Goal: Register for event/course

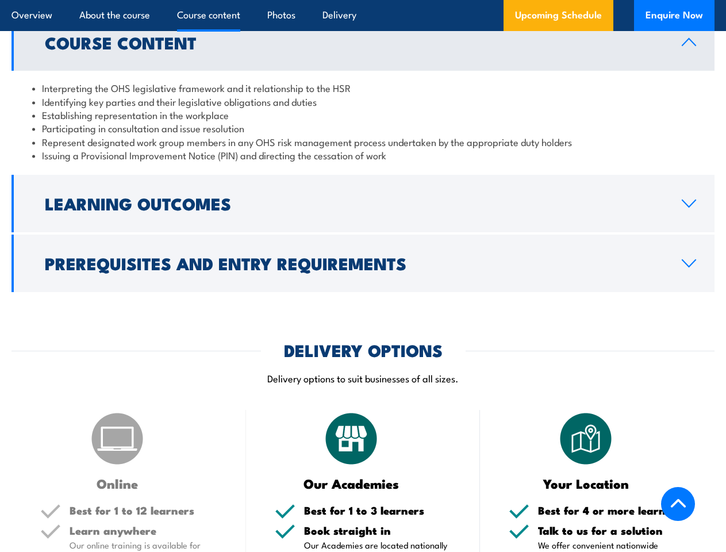
click at [363, 0] on article "Overview About the course Course content Photos Delivery Upcoming Schedule Enqu…" at bounding box center [362, 15] width 703 height 31
click at [363, 195] on h2 "Learning Outcomes" at bounding box center [354, 202] width 619 height 15
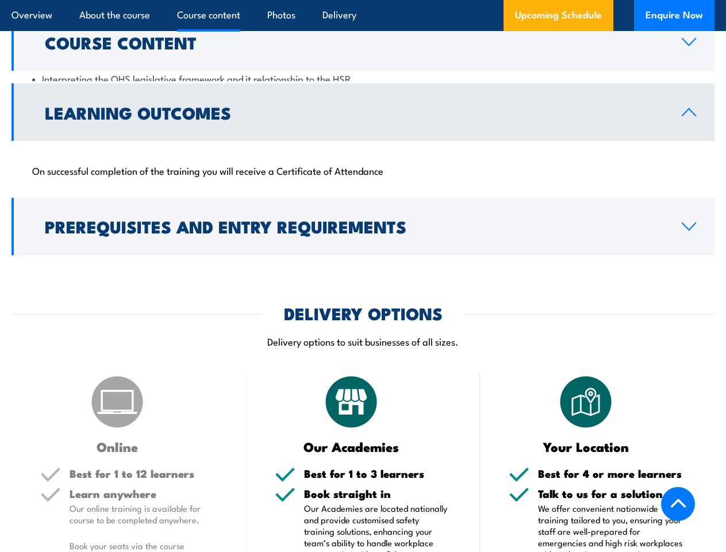
click at [363, 250] on div "COURSES > Work Health & Safety Training (WHS) Health & Safety Representatives R…" at bounding box center [363, 314] width 726 height 3193
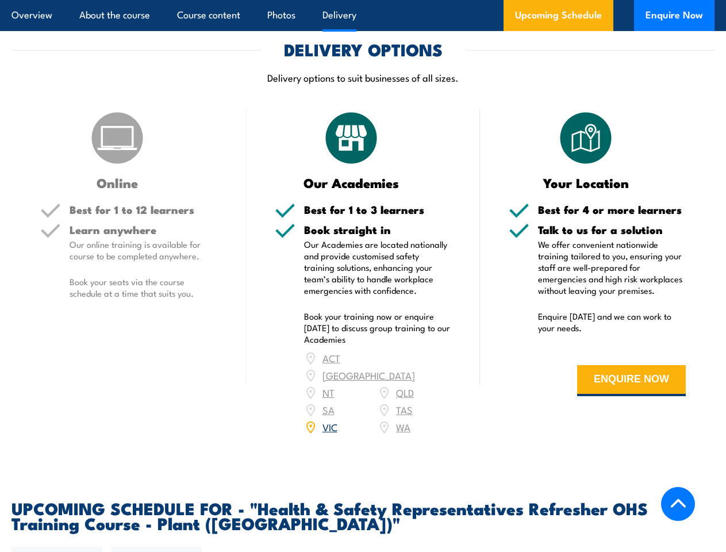
click at [363, 0] on article "Overview About the course Course content Photos Delivery Upcoming Schedule Enqu…" at bounding box center [362, 15] width 703 height 31
click at [57, 547] on input "[DATE]" at bounding box center [56, 561] width 91 height 29
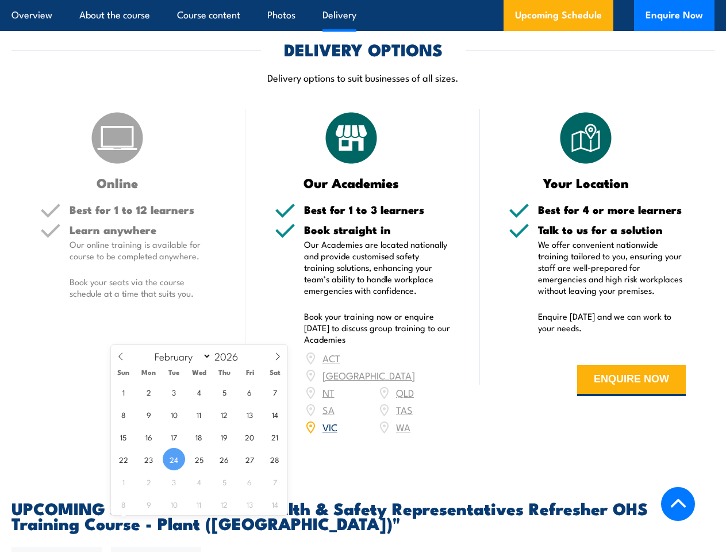
click at [156, 547] on input "[DATE]" at bounding box center [156, 561] width 91 height 29
